Goal: Find contact information: Find contact information

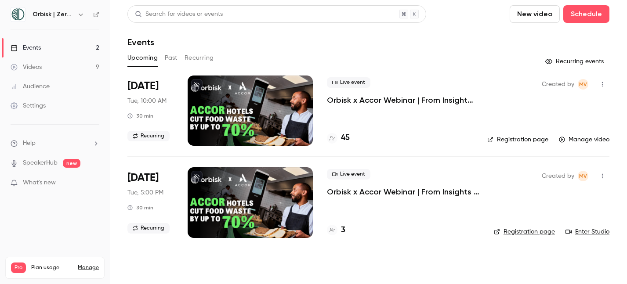
click at [343, 98] on p "Orbisk x Accor Webinar | From Insights to Actions: Create Your Personalized Foo…" at bounding box center [400, 100] width 146 height 11
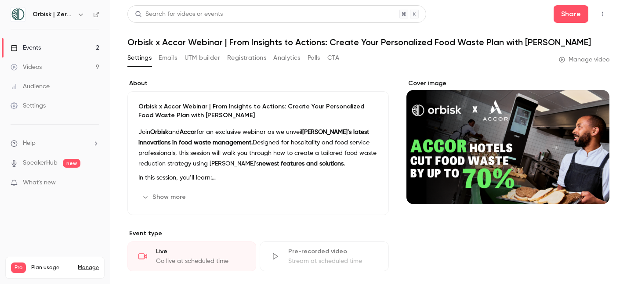
click at [171, 61] on button "Emails" at bounding box center [168, 58] width 18 height 14
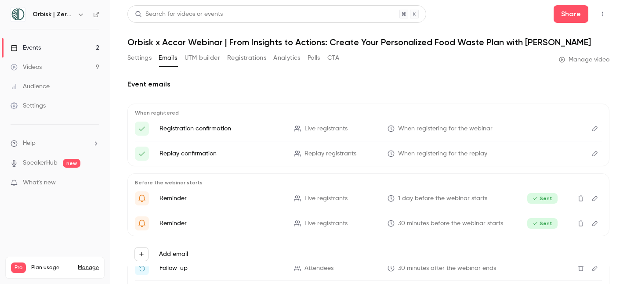
click at [211, 60] on button "UTM builder" at bounding box center [202, 58] width 36 height 14
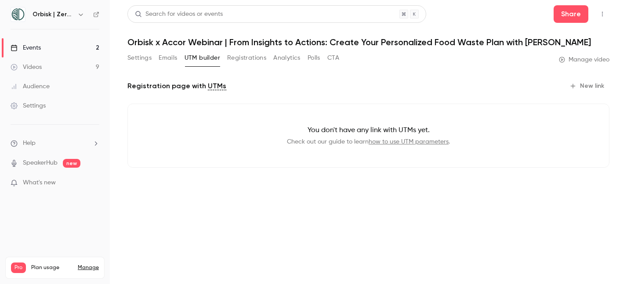
click at [137, 54] on button "Settings" at bounding box center [139, 58] width 24 height 14
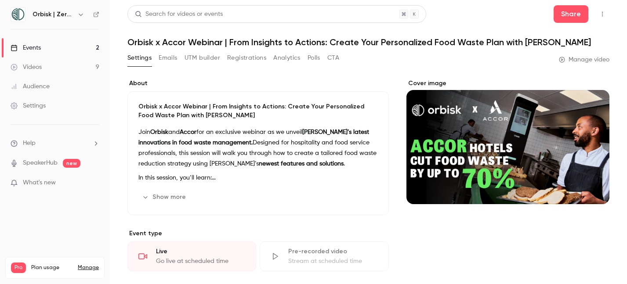
click at [290, 58] on button "Analytics" at bounding box center [286, 58] width 27 height 14
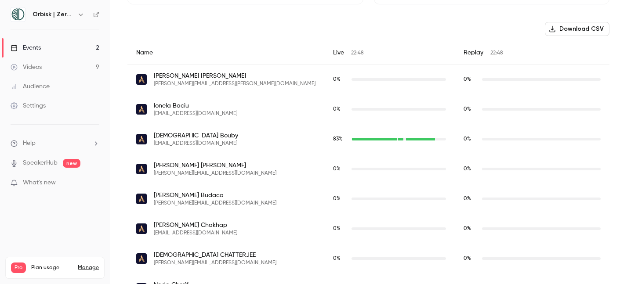
scroll to position [304, 0]
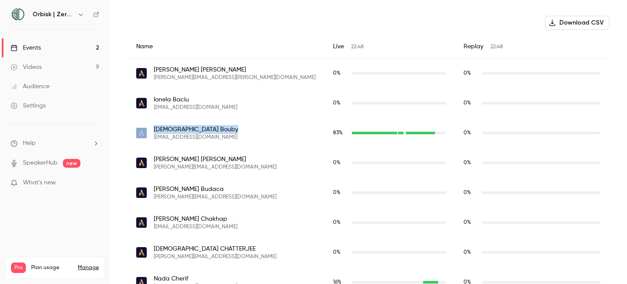
drag, startPoint x: 202, startPoint y: 128, endPoint x: 136, endPoint y: 128, distance: 66.3
click at [136, 128] on div "[DEMOGRAPHIC_DATA][PERSON_NAME] [PERSON_NAME][EMAIL_ADDRESS][DOMAIN_NAME]" at bounding box center [225, 133] width 179 height 16
copy div "[PERSON_NAME]"
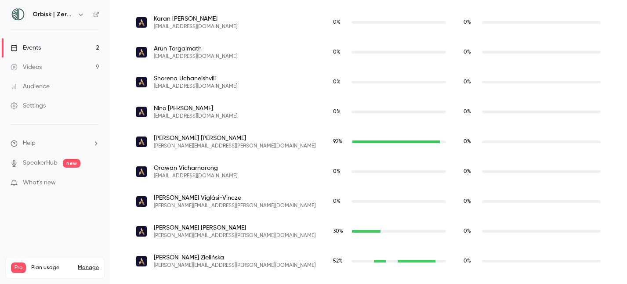
scroll to position [1434, 0]
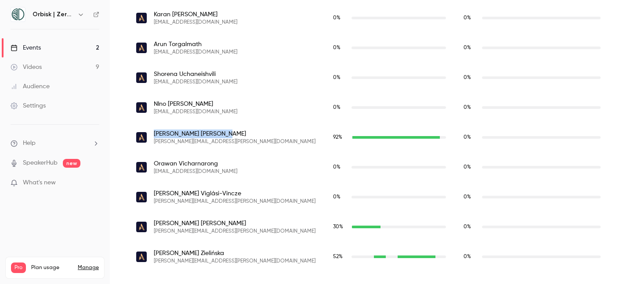
drag, startPoint x: 202, startPoint y: 134, endPoint x: 155, endPoint y: 134, distance: 47.0
click at [155, 134] on span "[PERSON_NAME]" at bounding box center [235, 134] width 162 height 9
copy span "[PERSON_NAME]"
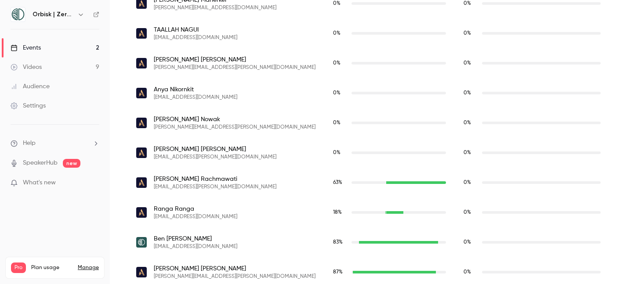
scroll to position [1012, 0]
